Goal: Find specific page/section: Find specific page/section

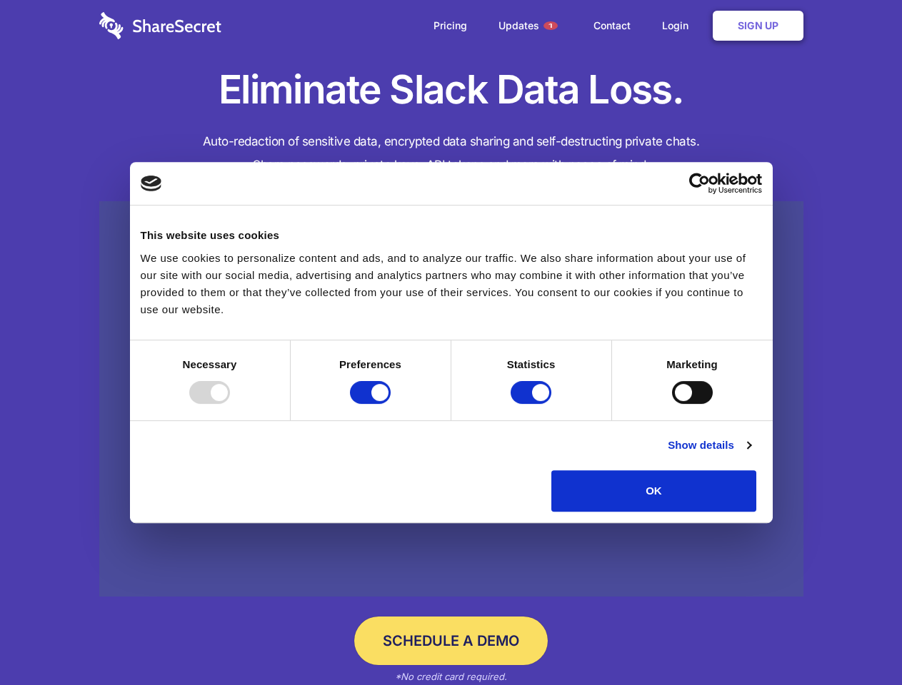
click at [230, 404] on div at bounding box center [209, 392] width 41 height 23
click at [390, 404] on input "Preferences" at bounding box center [370, 392] width 41 height 23
checkbox input "false"
click at [532, 404] on input "Statistics" at bounding box center [530, 392] width 41 height 23
checkbox input "false"
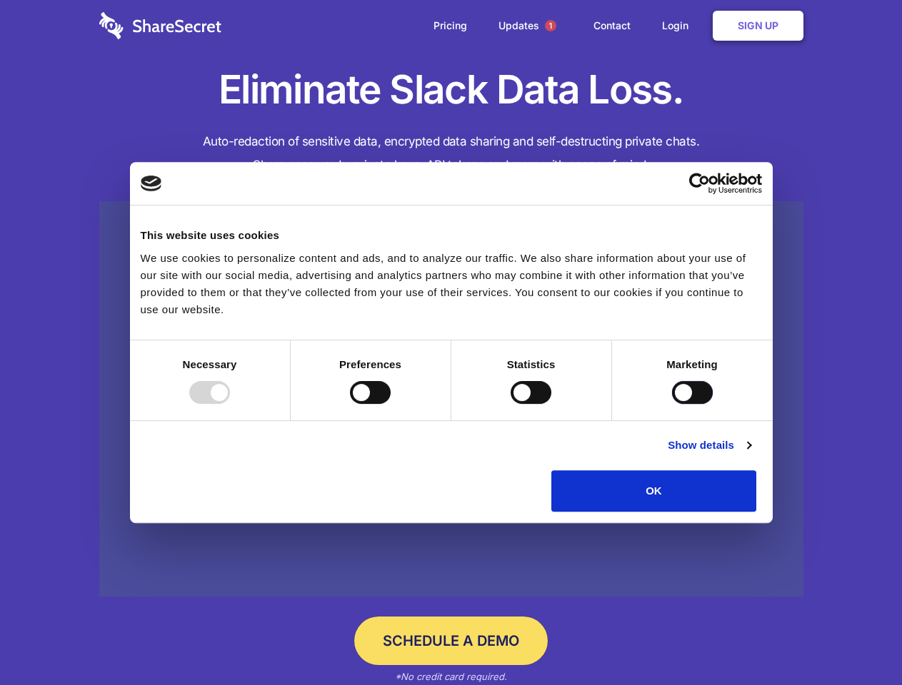
click at [672, 404] on input "Marketing" at bounding box center [692, 392] width 41 height 23
checkbox input "true"
click at [750, 454] on link "Show details" at bounding box center [708, 445] width 83 height 17
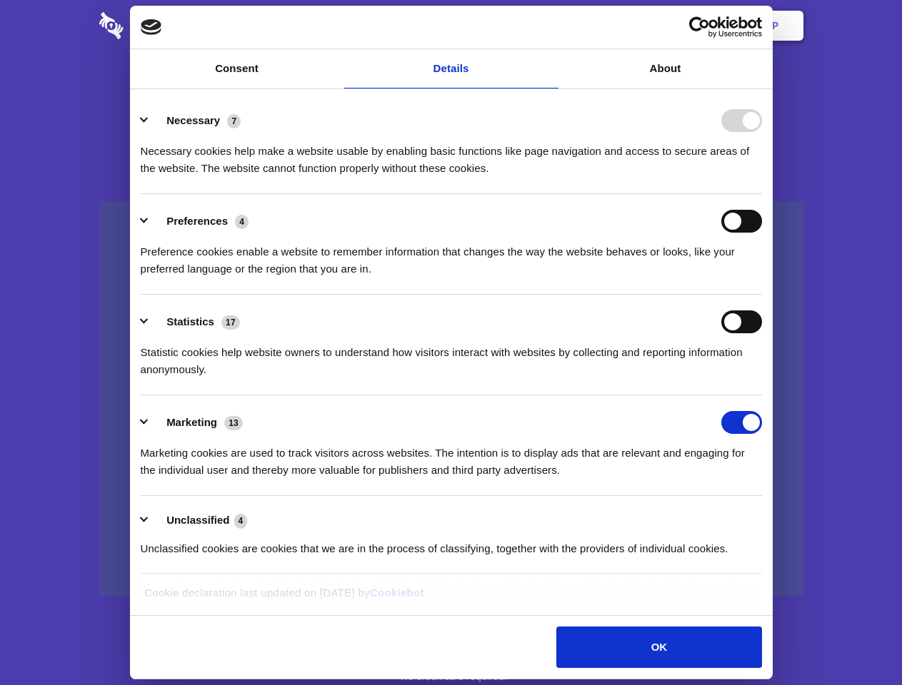
click at [789, 517] on body "Consent Details [#IABV2SETTINGS#] About This website uses cookies We use cookie…" at bounding box center [451, 342] width 902 height 685
click at [550, 26] on span "1" at bounding box center [550, 25] width 11 height 11
